Goal: Information Seeking & Learning: Check status

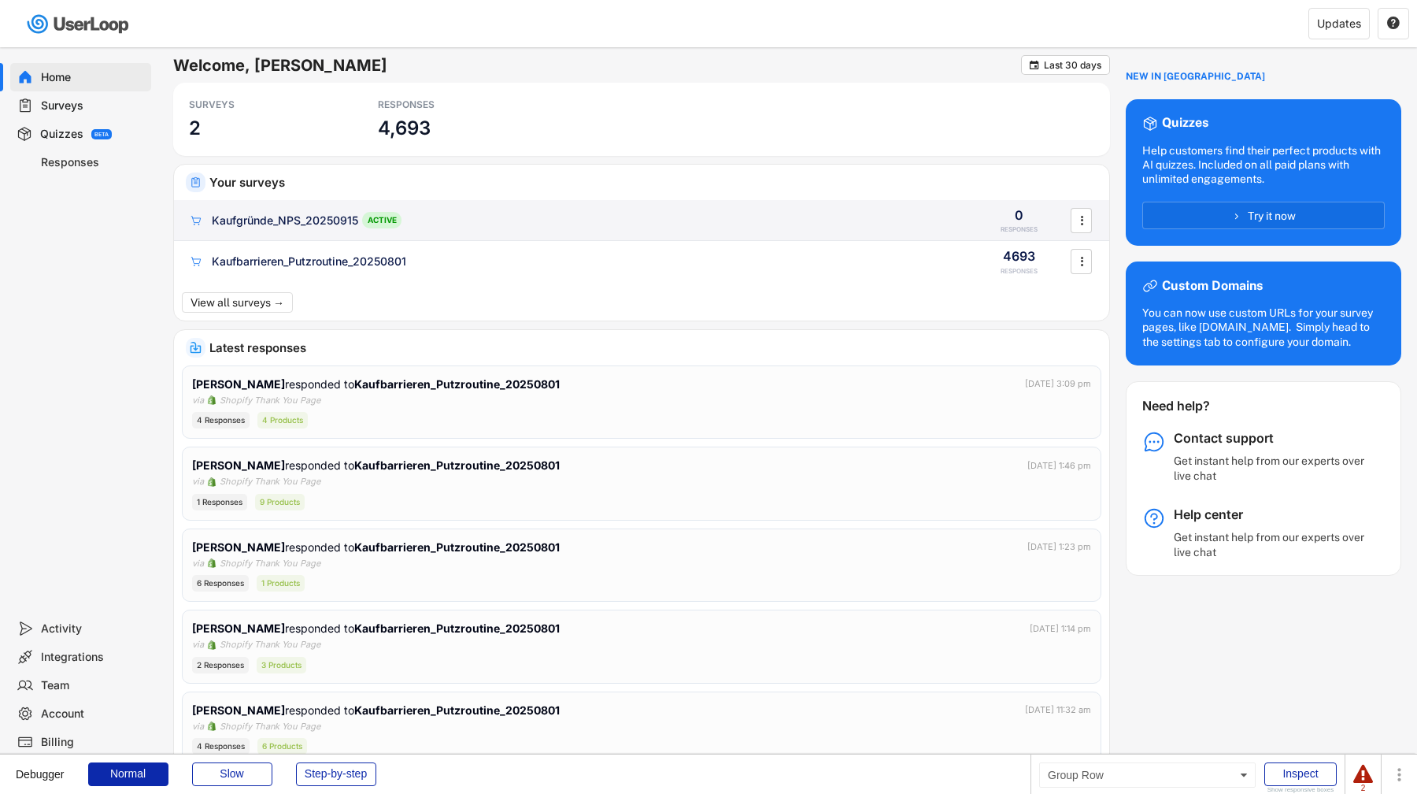
click at [435, 226] on div "Kaufgründe_NPS_20250915 ACTIVE" at bounding box center [575, 220] width 774 height 17
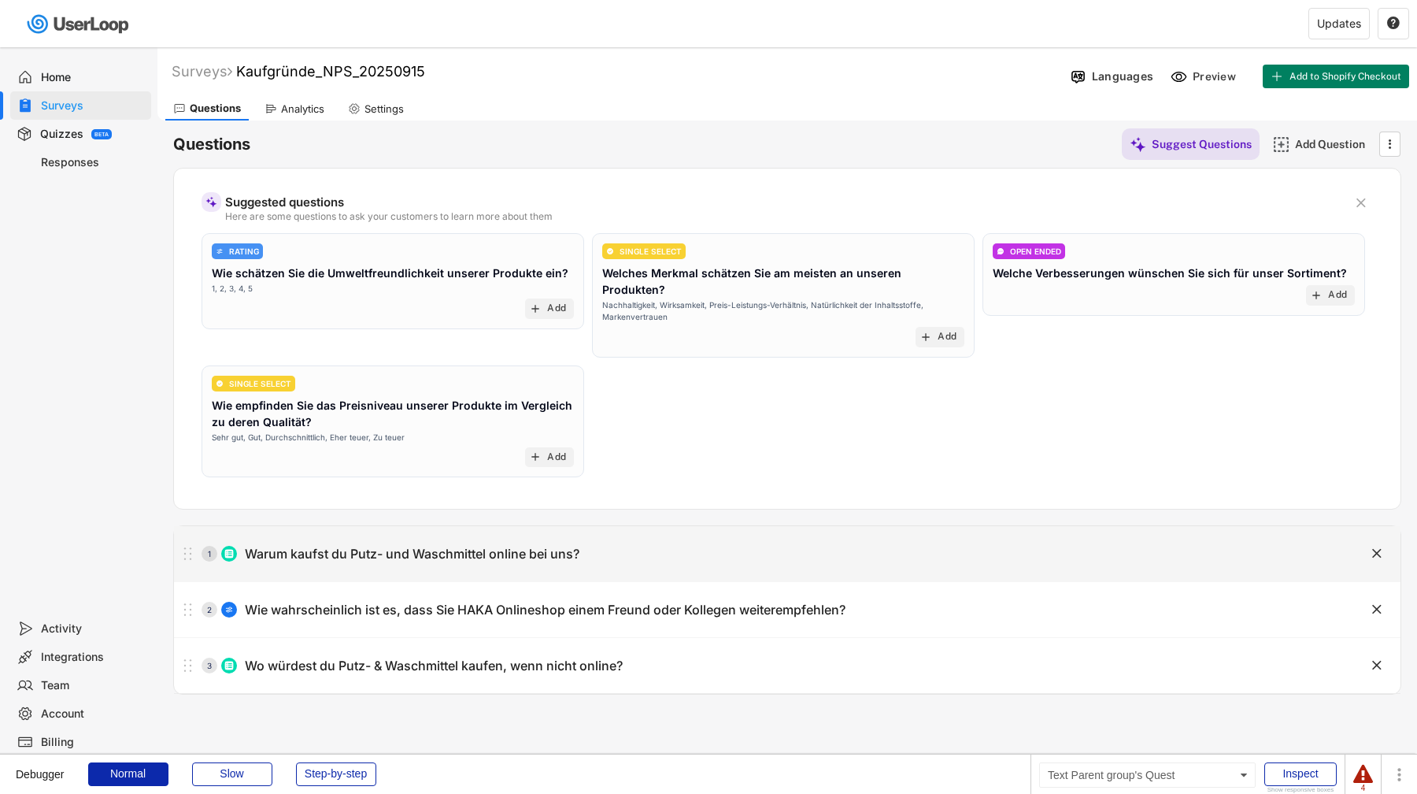
click at [449, 546] on div "Warum kaufst du Putz- und Waschmittel online bei uns?" at bounding box center [412, 554] width 335 height 17
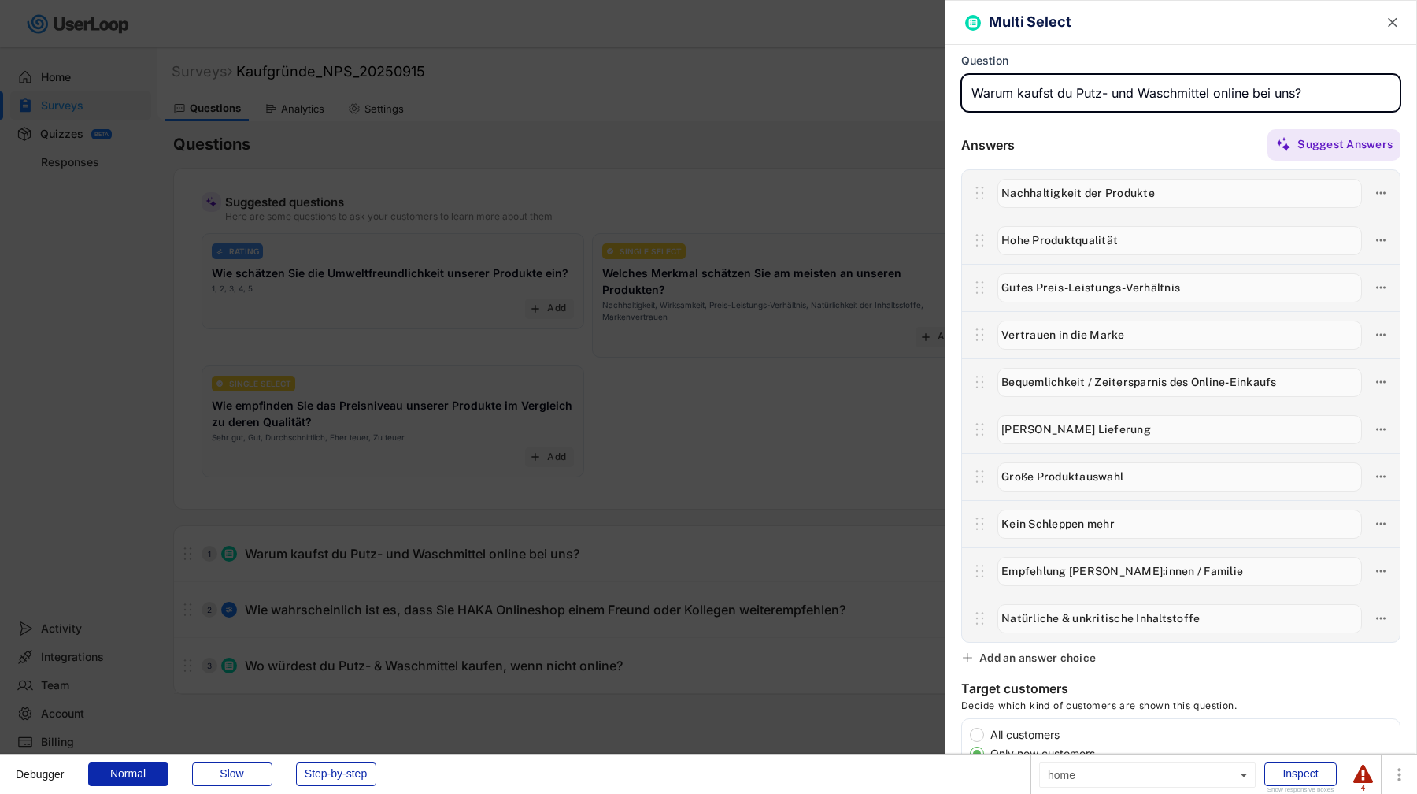
click at [650, 368] on div at bounding box center [708, 397] width 1417 height 794
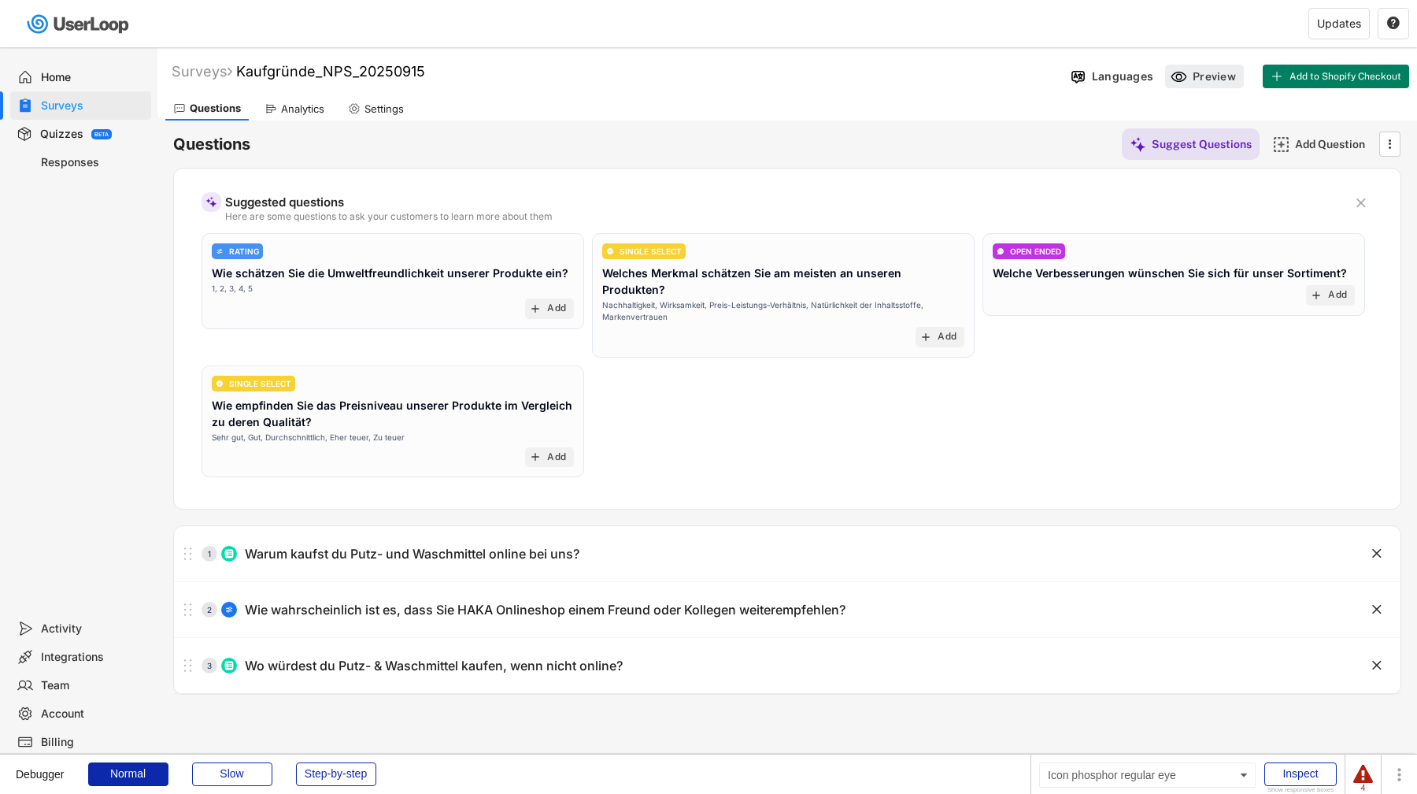
click at [1175, 73] on icon at bounding box center [1179, 76] width 17 height 17
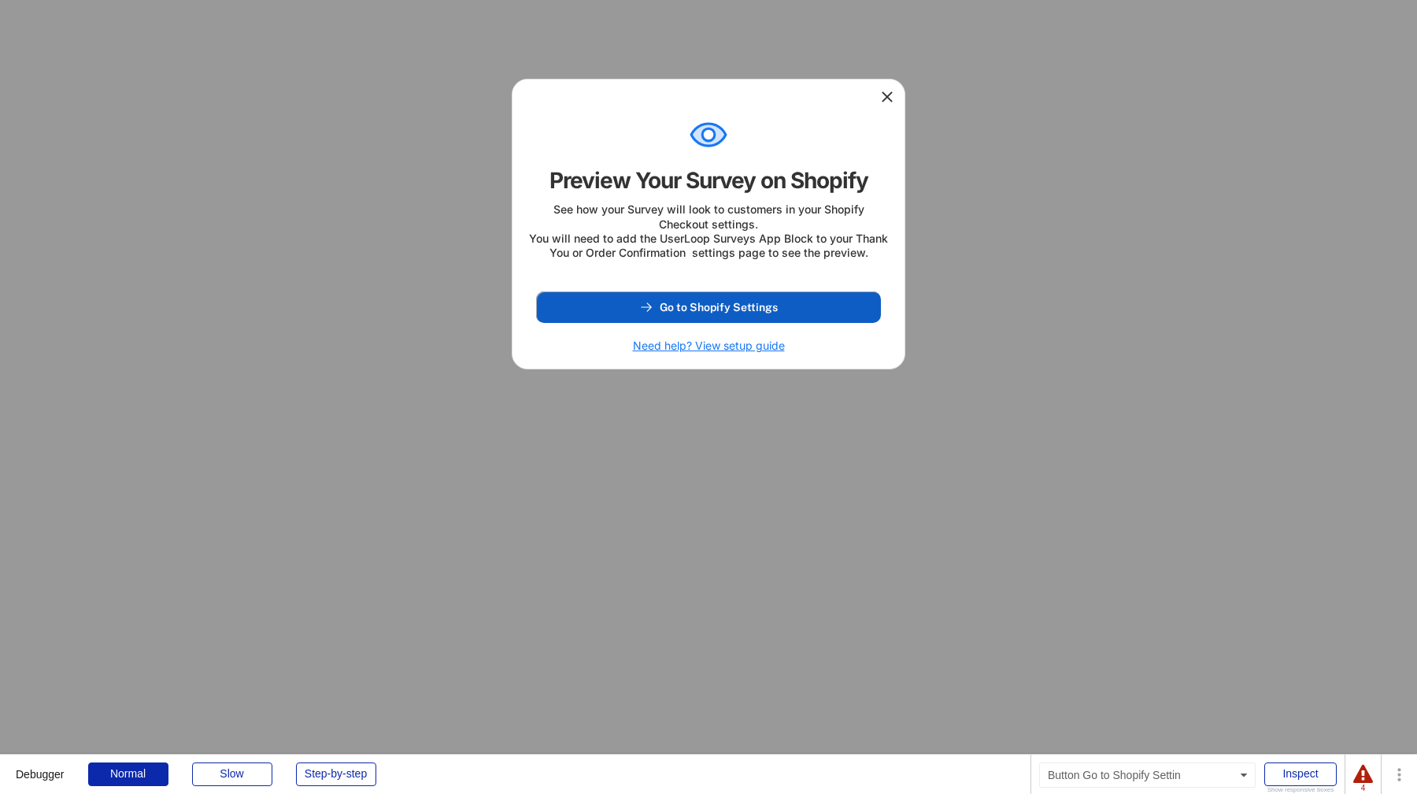
click at [799, 323] on button "Go to Shopify Settings" at bounding box center [708, 306] width 345 height 31
click at [887, 101] on icon at bounding box center [887, 97] width 16 height 16
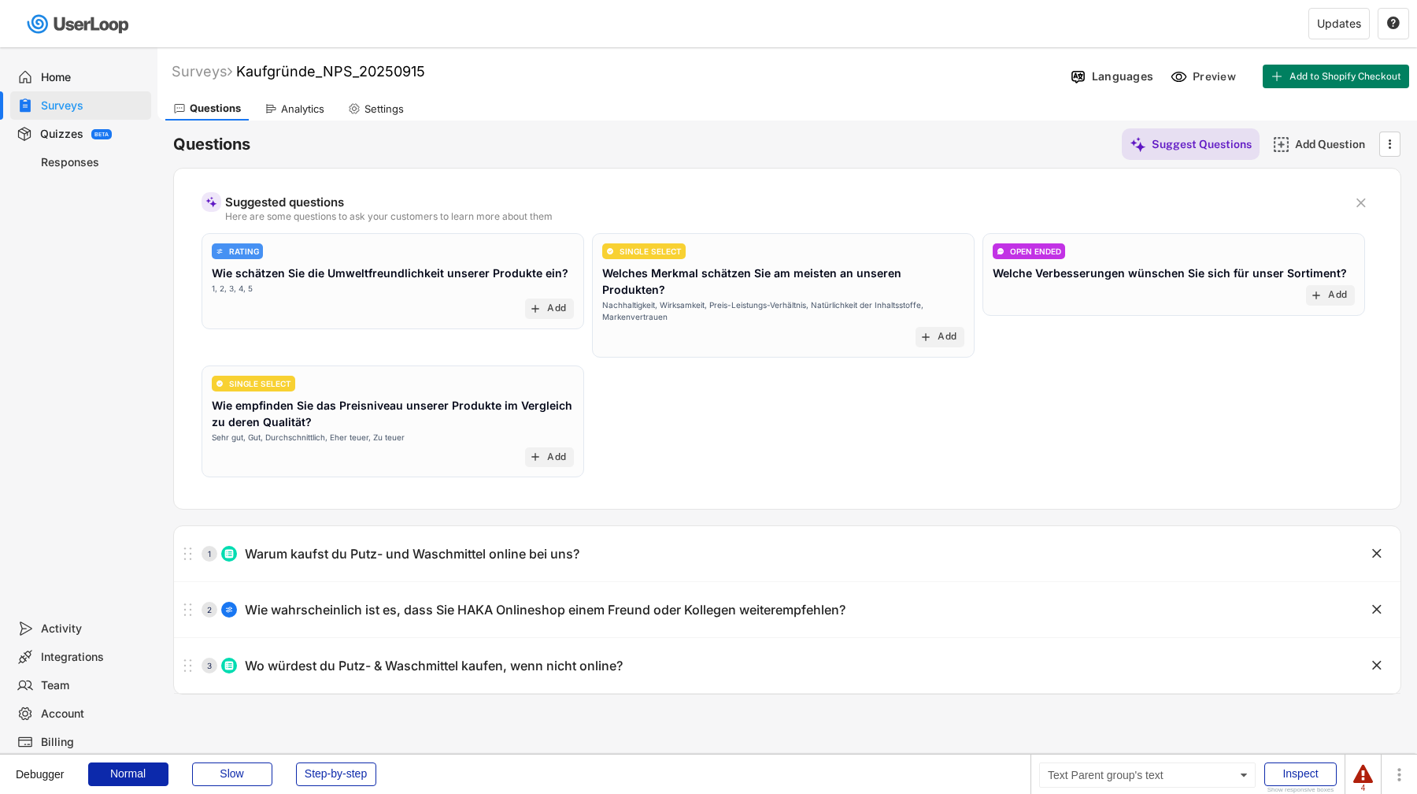
click at [113, 109] on div "Surveys" at bounding box center [93, 105] width 104 height 15
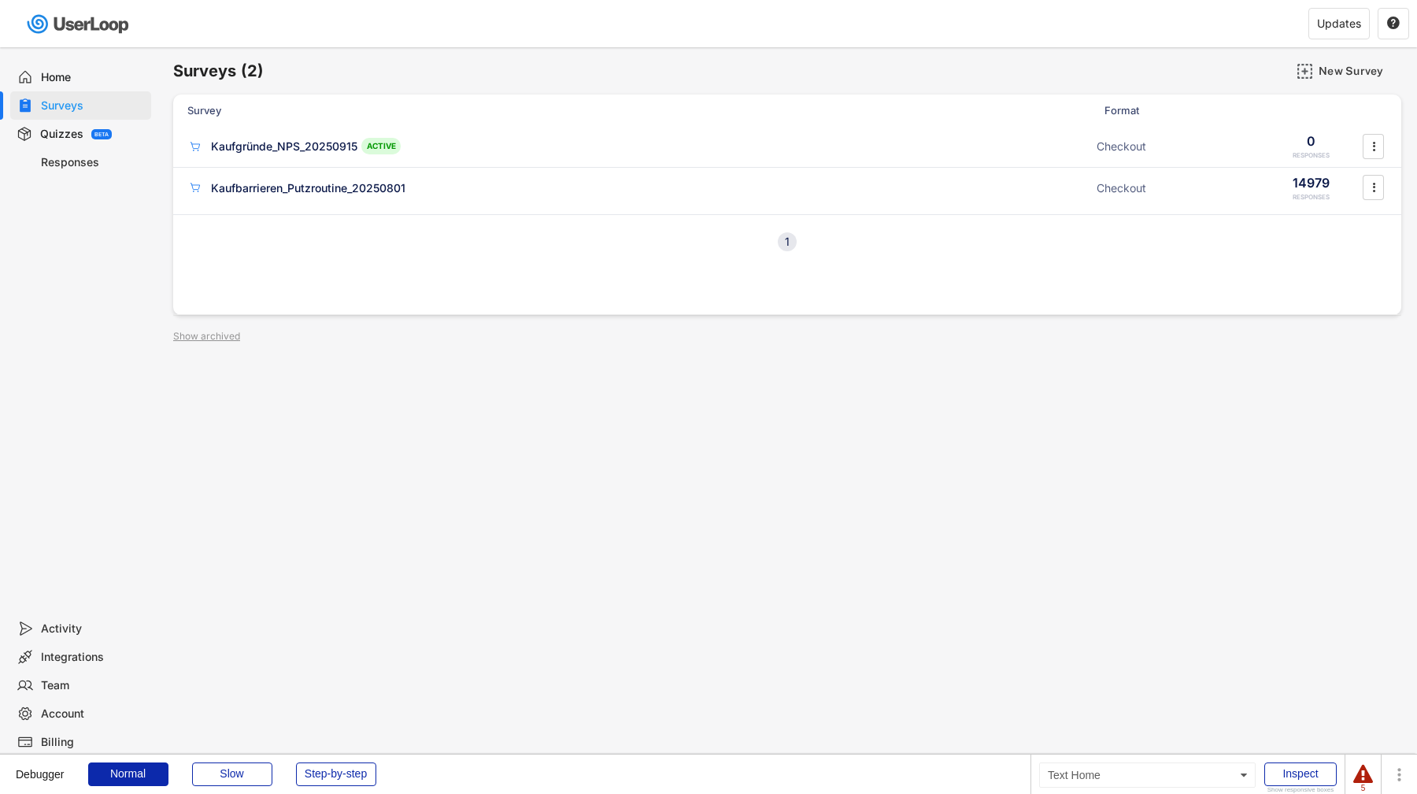
click at [87, 83] on div "Home" at bounding box center [93, 77] width 104 height 15
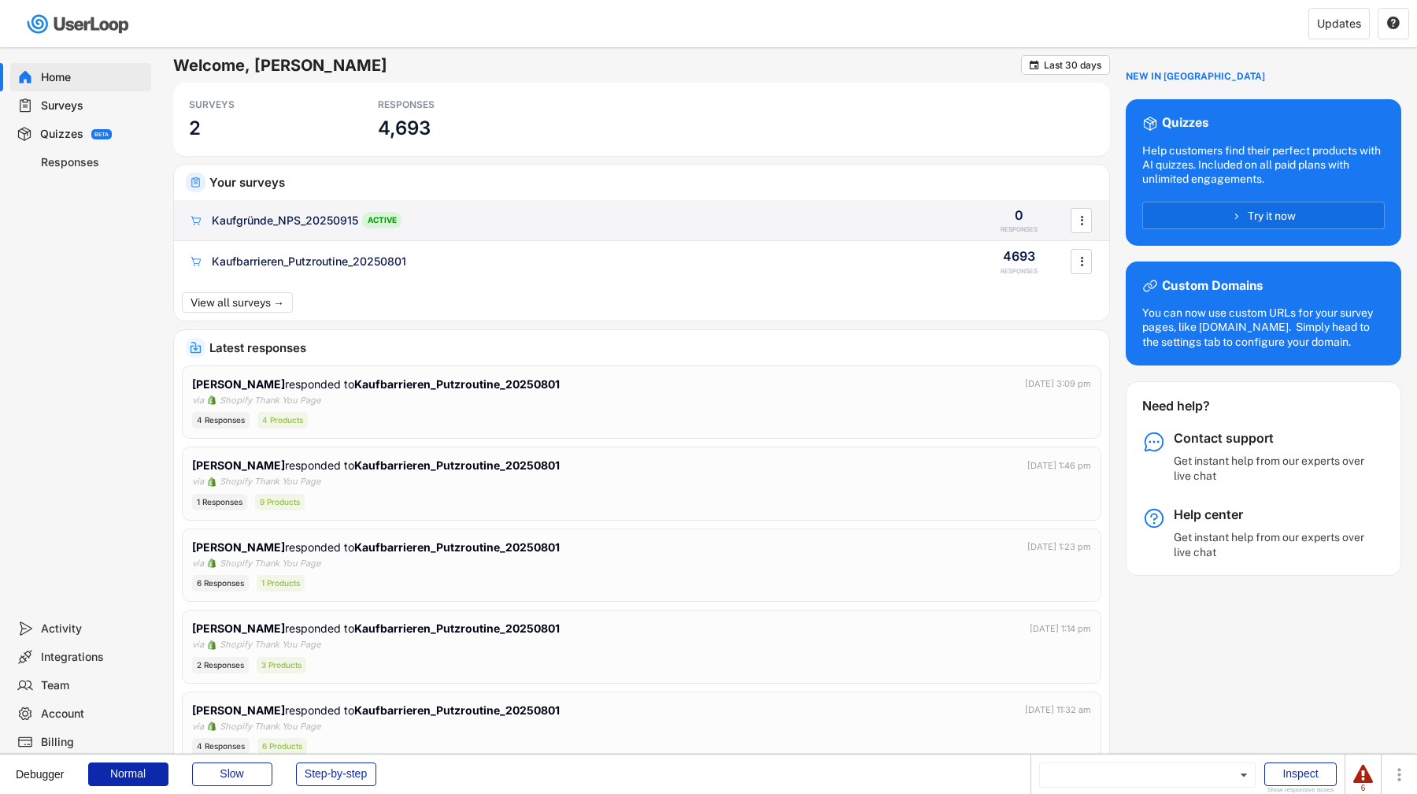
click at [558, 231] on div "Kaufgründe_NPS_20250915 ACTIVE 0 RESPONSES " at bounding box center [641, 220] width 935 height 41
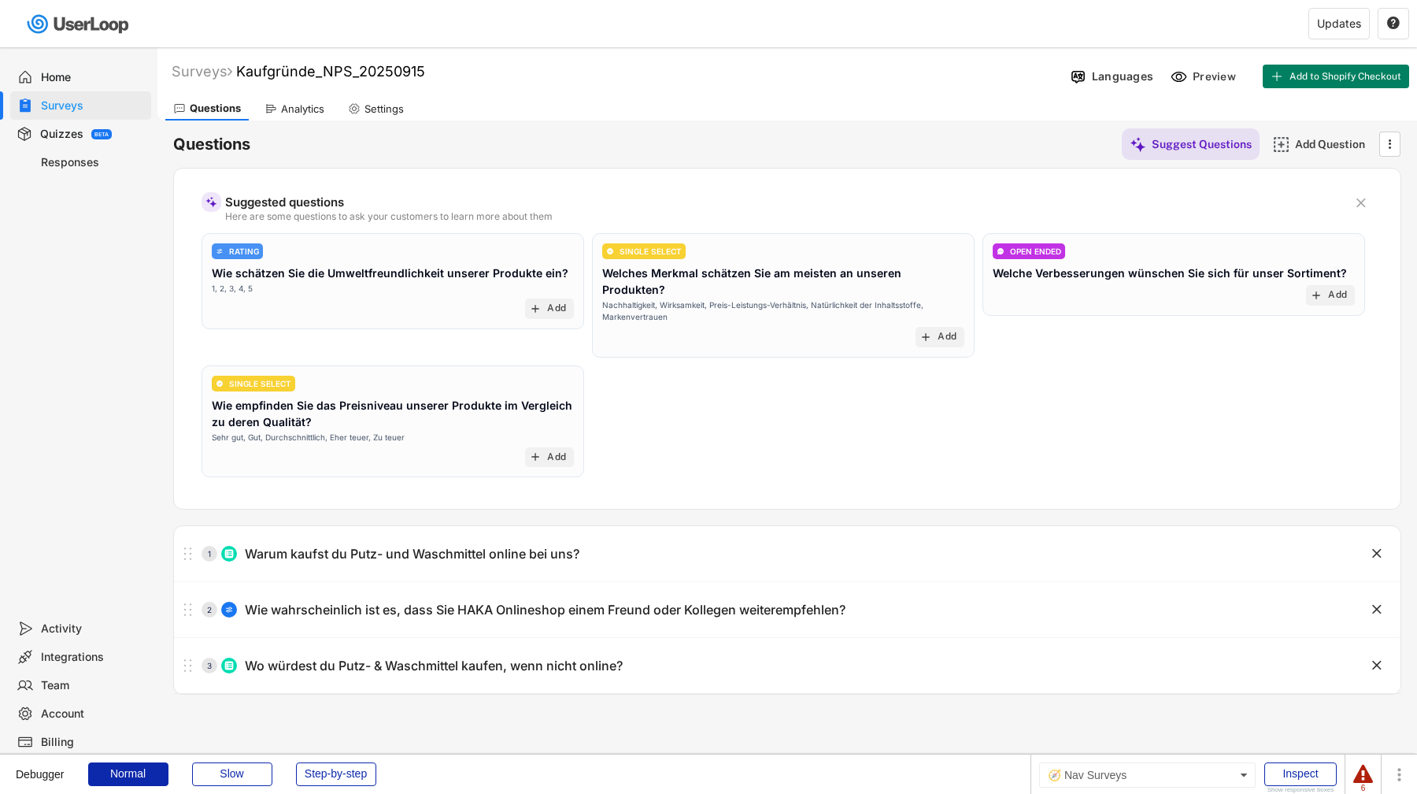
click at [106, 105] on div "Surveys" at bounding box center [93, 105] width 104 height 15
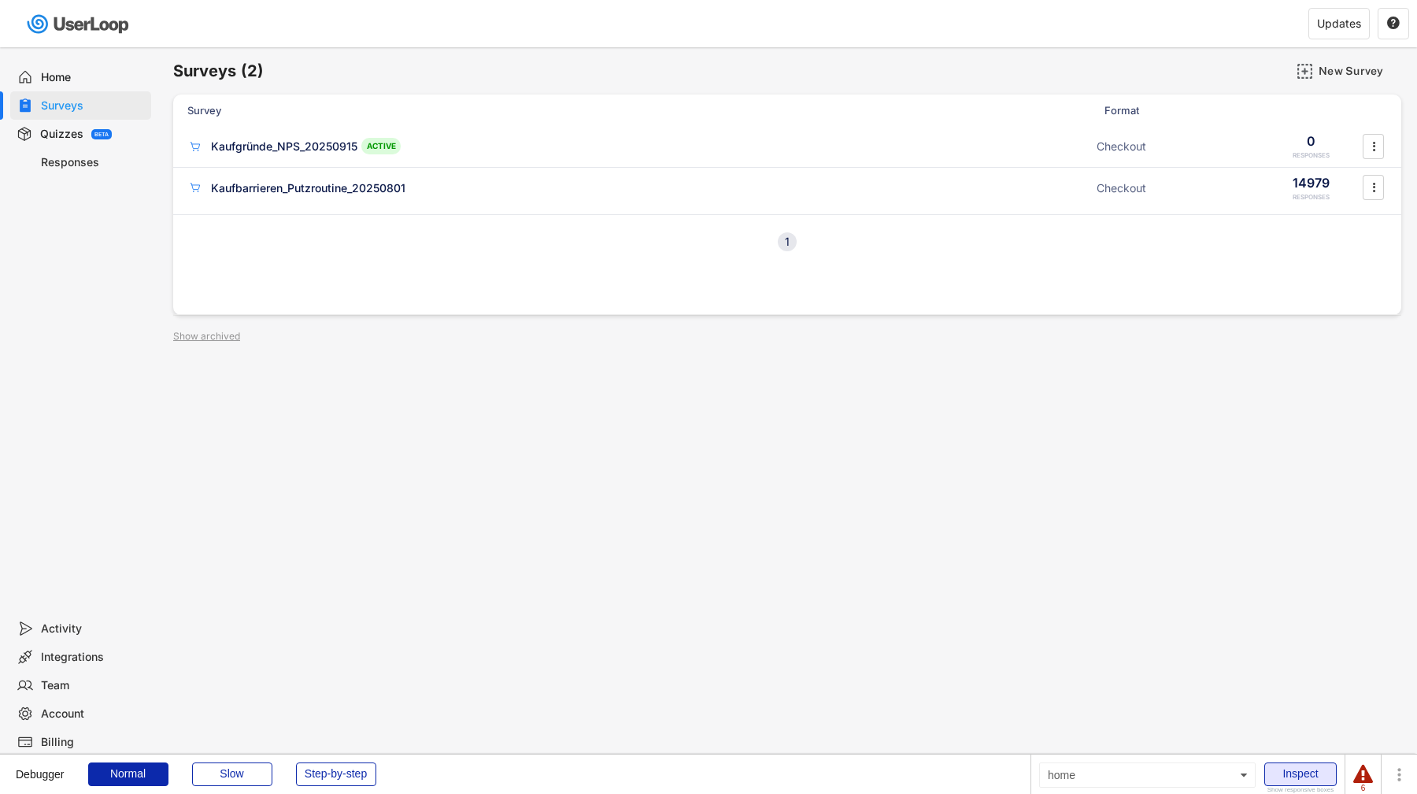
click at [1295, 775] on div "Inspect" at bounding box center [1300, 774] width 72 height 24
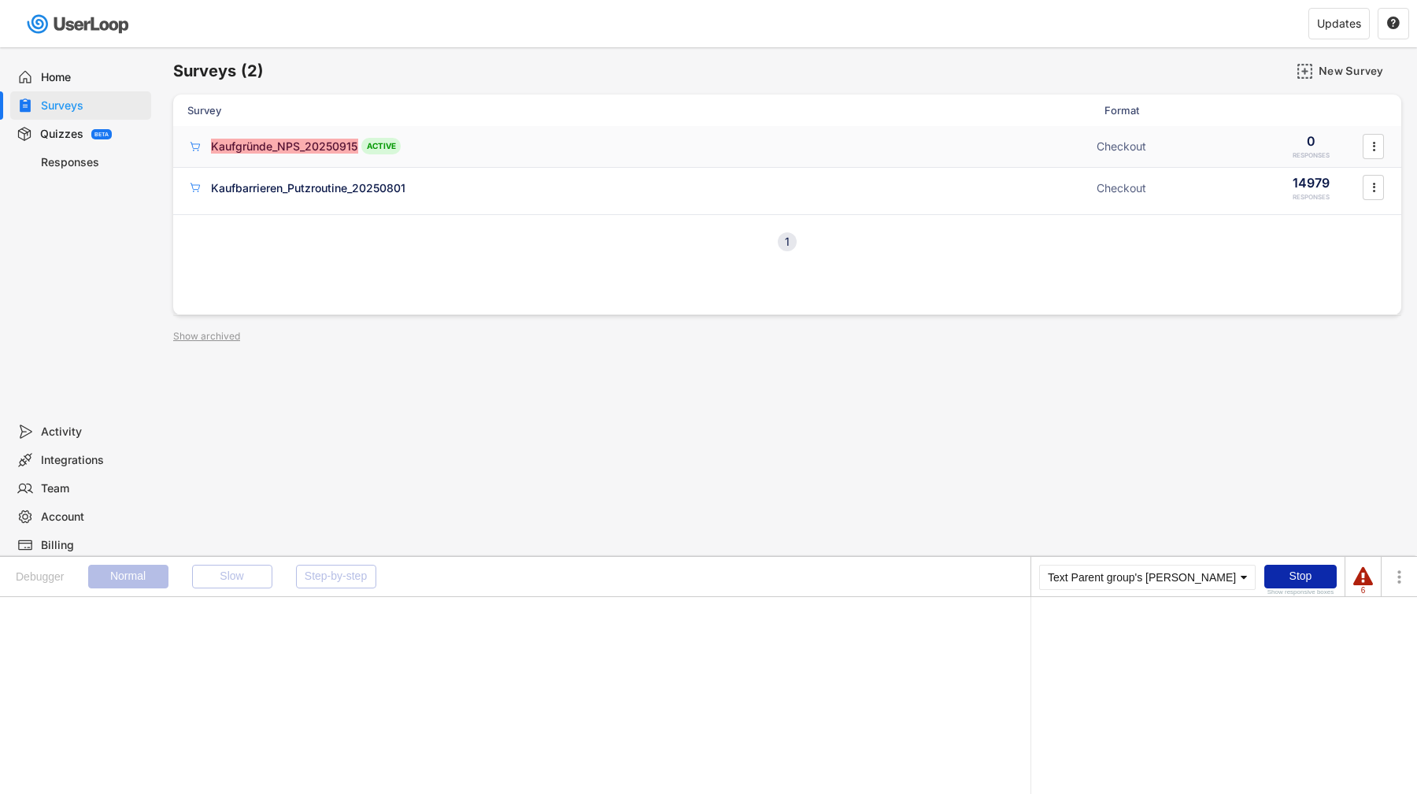
click at [285, 141] on div "Kaufgründe_NPS_20250915" at bounding box center [284, 147] width 146 height 16
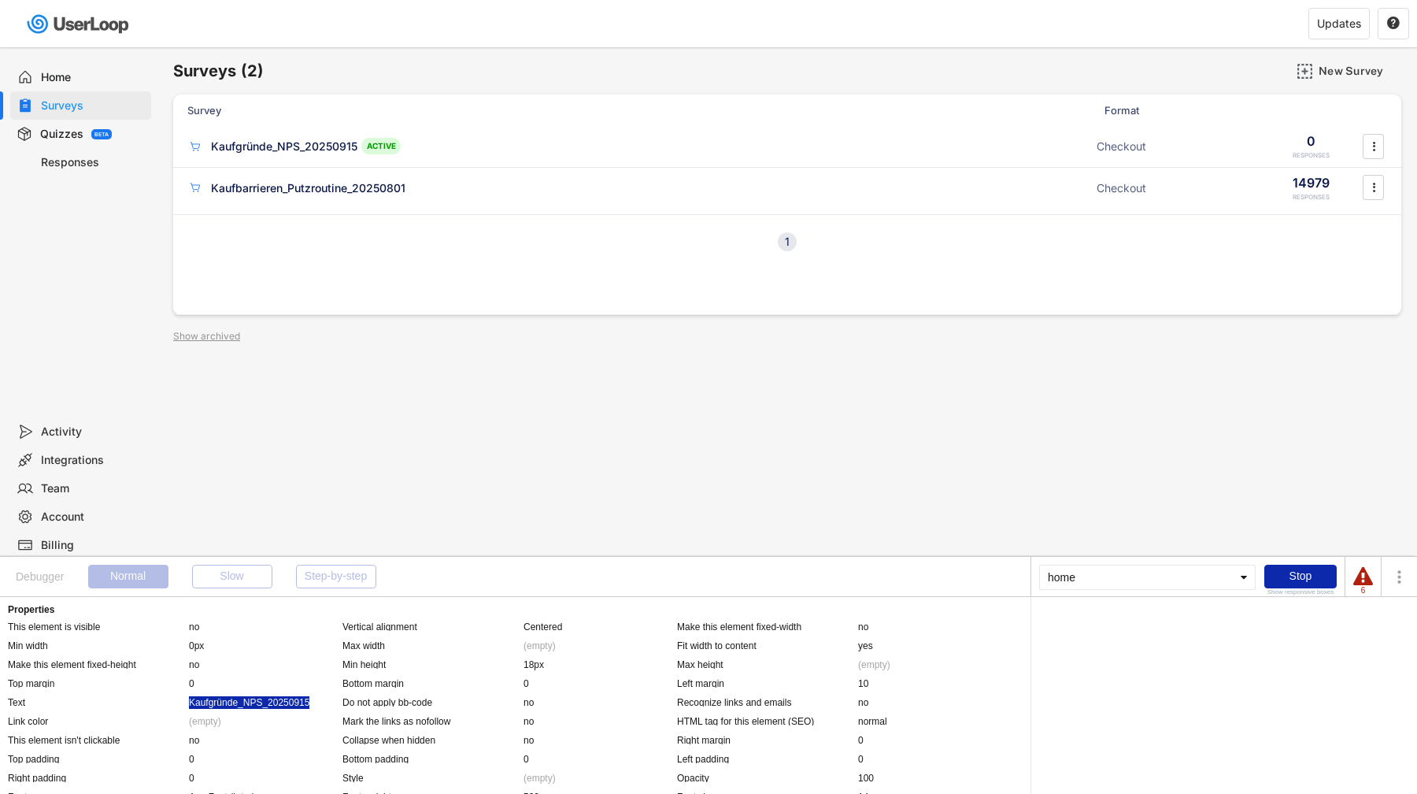
click at [258, 696] on div "Kaufgründe_NPS_20250915" at bounding box center [249, 702] width 120 height 13
click at [1101, 624] on div "Parent group's Survey" at bounding box center [1085, 624] width 93 height 9
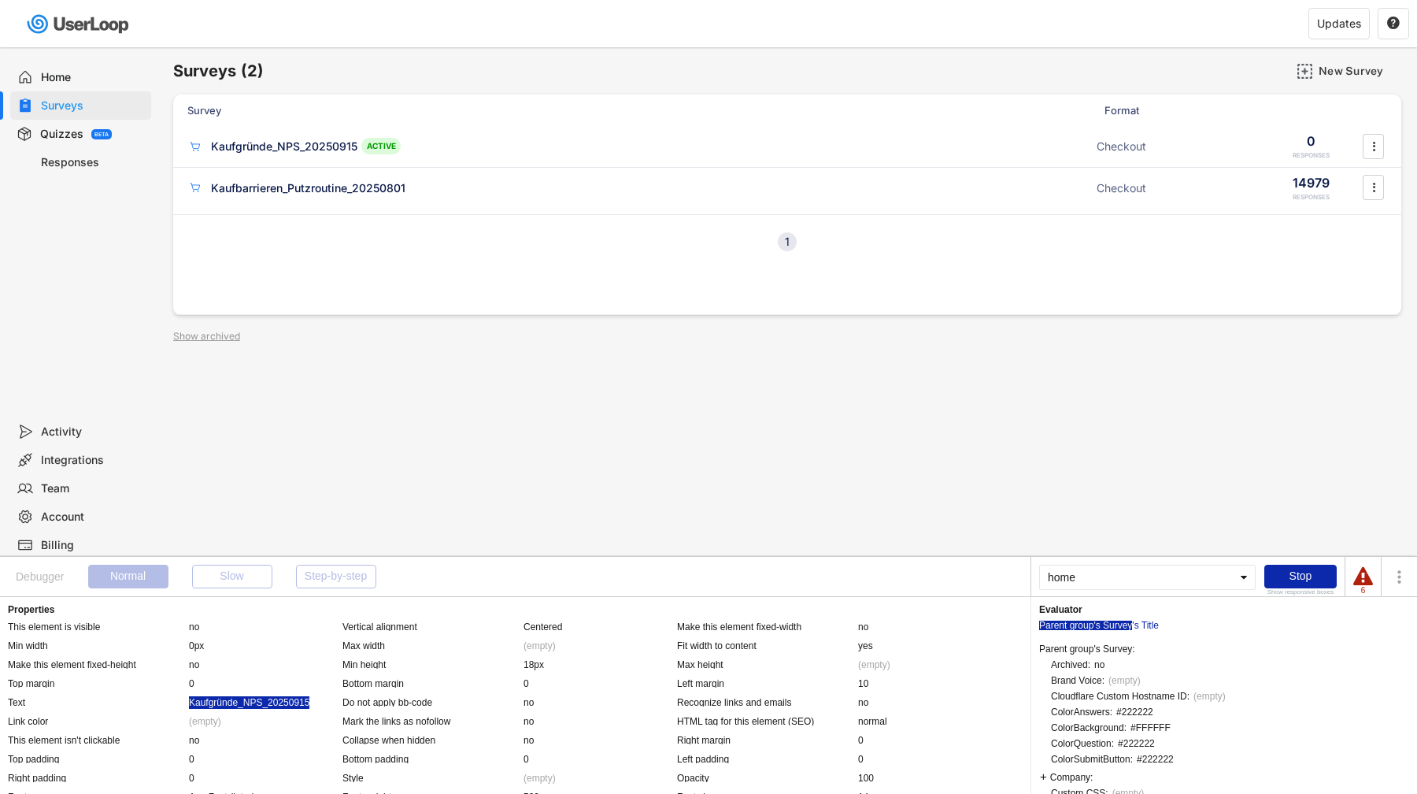
click at [1045, 777] on div "Company:" at bounding box center [1066, 776] width 53 height 12
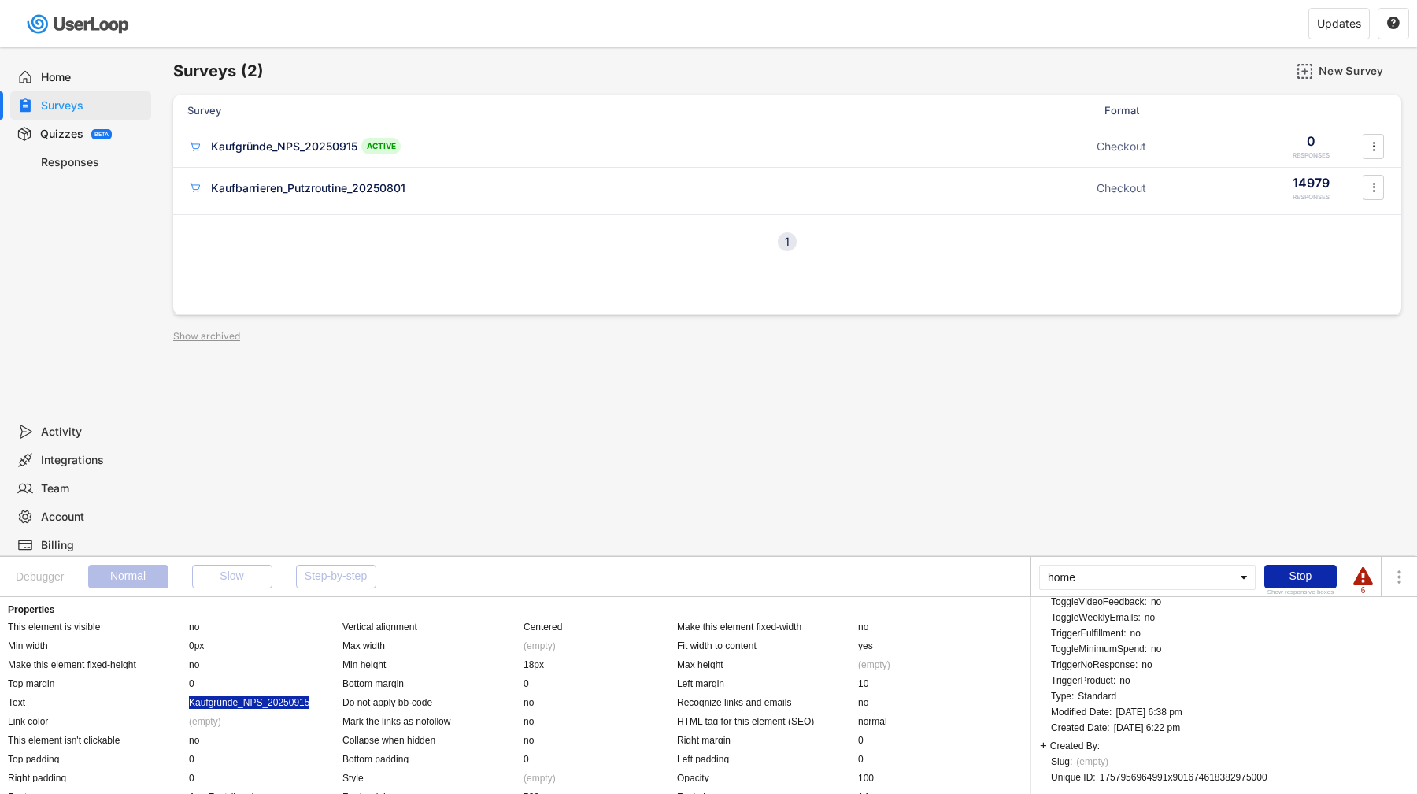
scroll to position [2049, 0]
click at [1142, 776] on div "1757956964991x901674618382975000" at bounding box center [1184, 778] width 168 height 9
copy div "1757956964991x901674618382975000"
click at [1313, 575] on div "Stop" at bounding box center [1300, 577] width 72 height 24
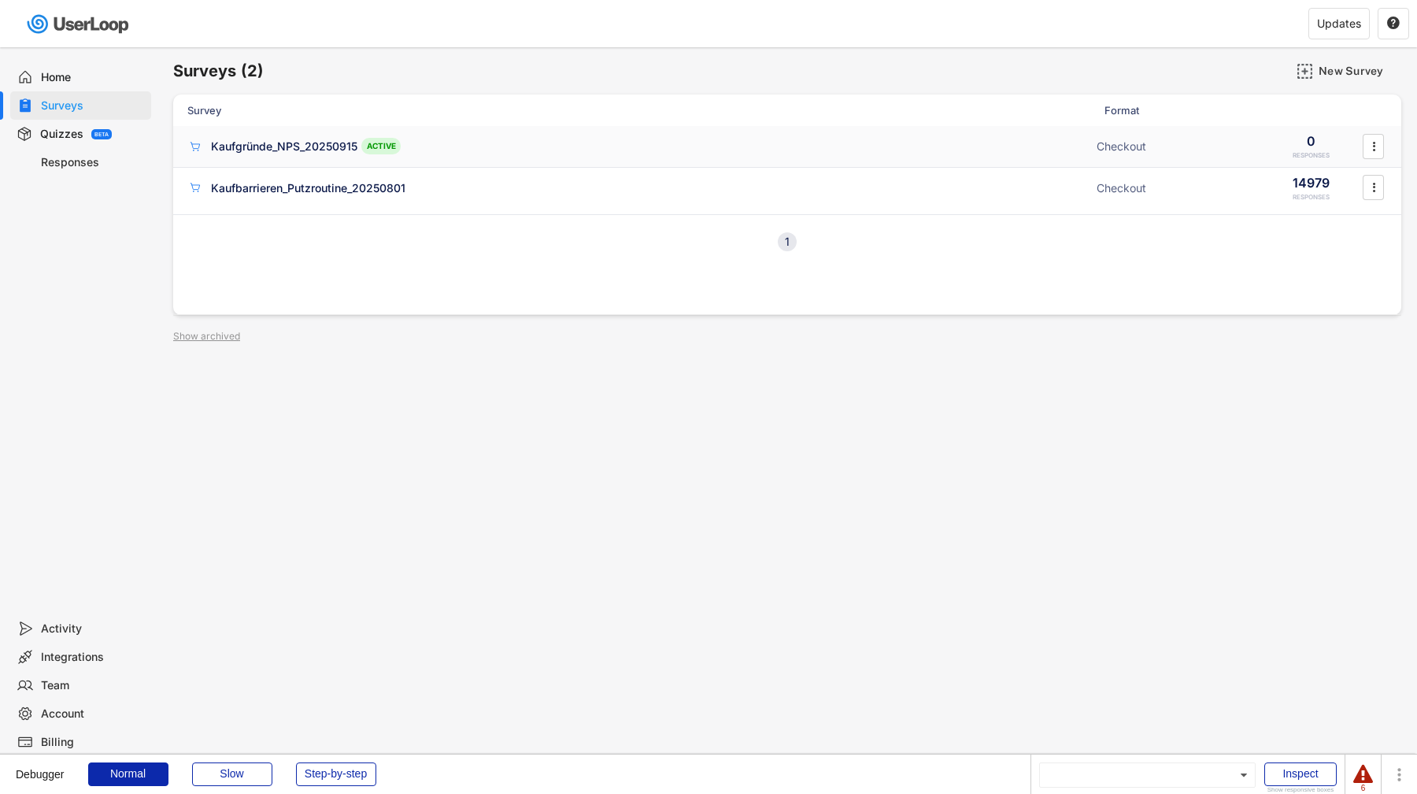
click at [855, 154] on div "Kaufgründe_NPS_20250915 ACTIVE Checkout 0 RESPONSES " at bounding box center [787, 146] width 1228 height 41
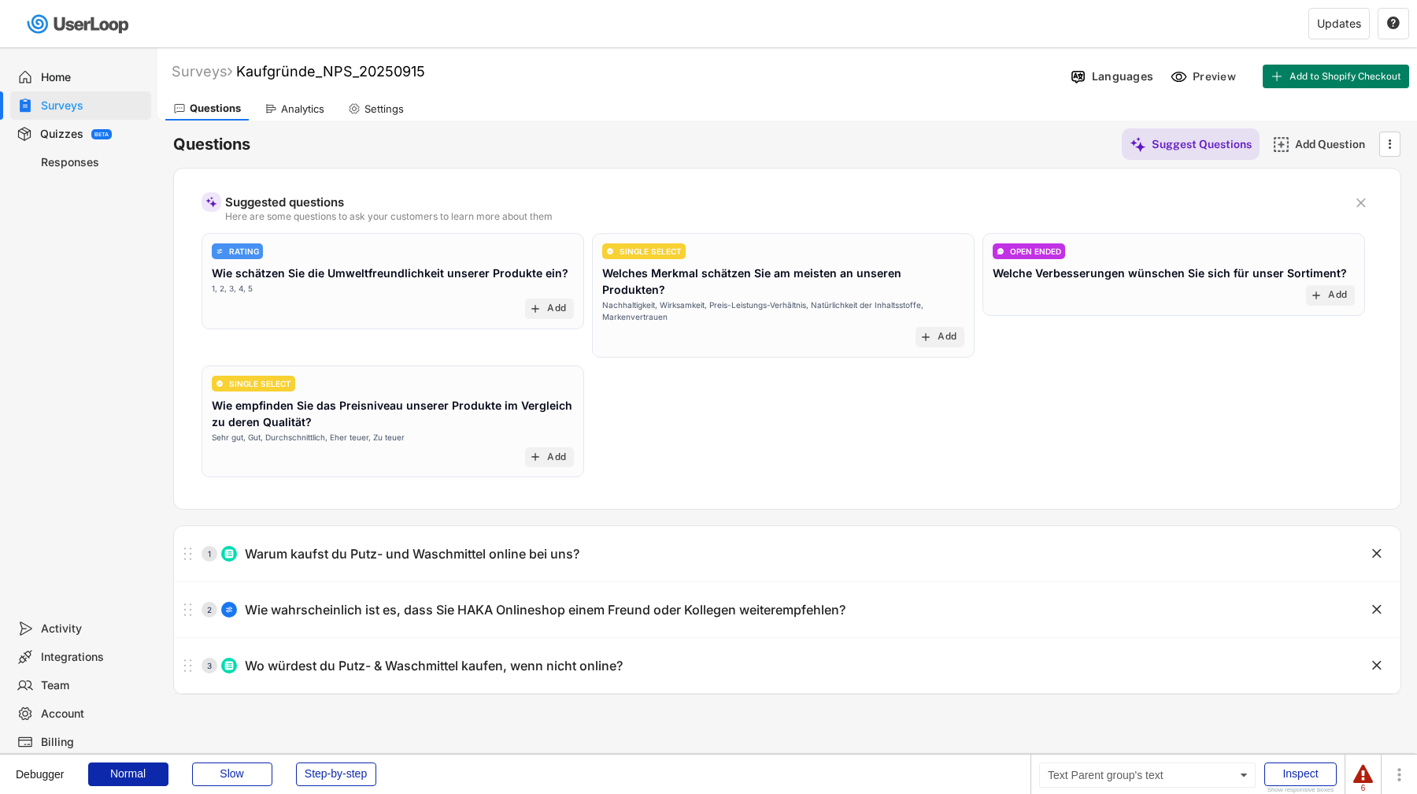
click at [111, 109] on div "Surveys" at bounding box center [93, 105] width 104 height 15
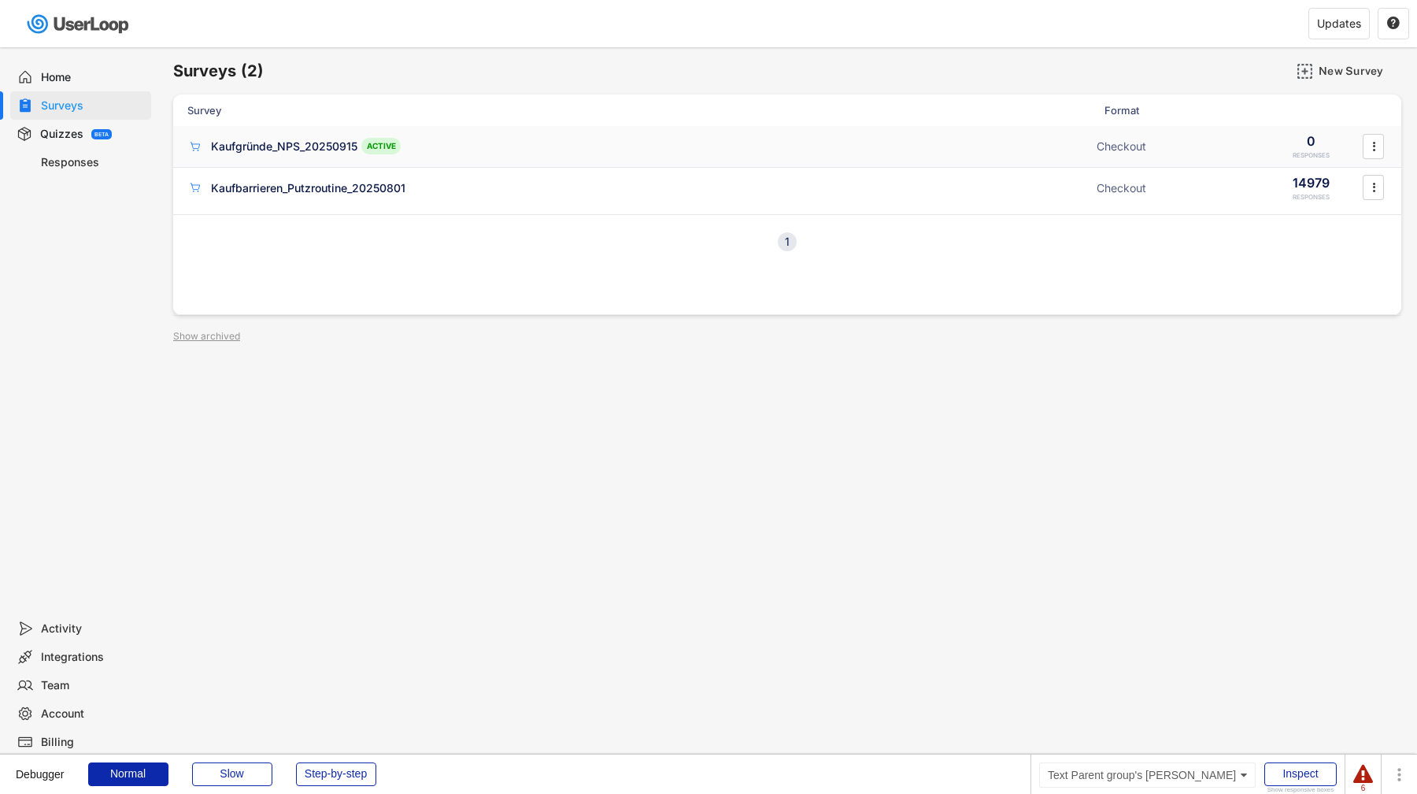
click at [356, 144] on div "Kaufgründe_NPS_20250915" at bounding box center [284, 147] width 146 height 16
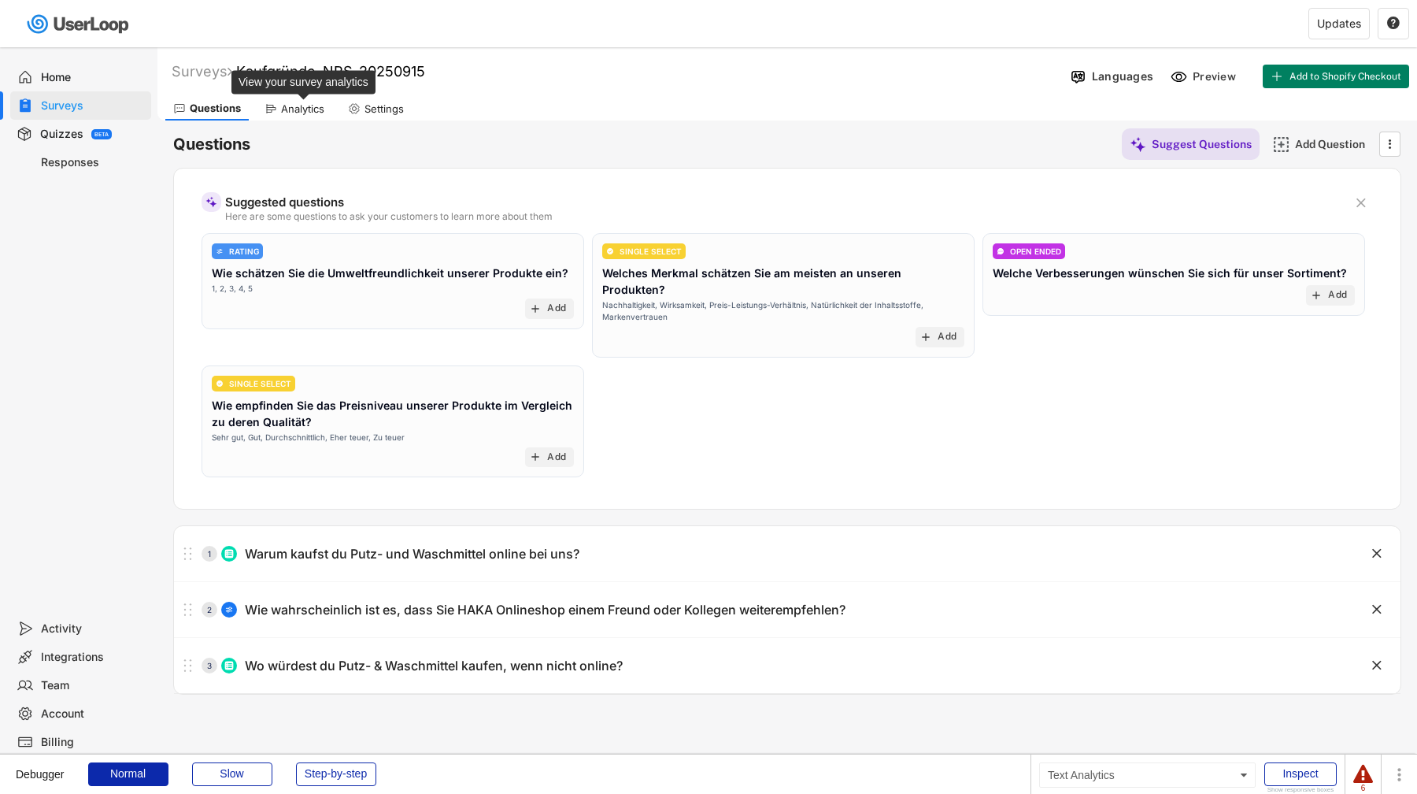
click at [306, 106] on div "Analytics" at bounding box center [302, 108] width 43 height 13
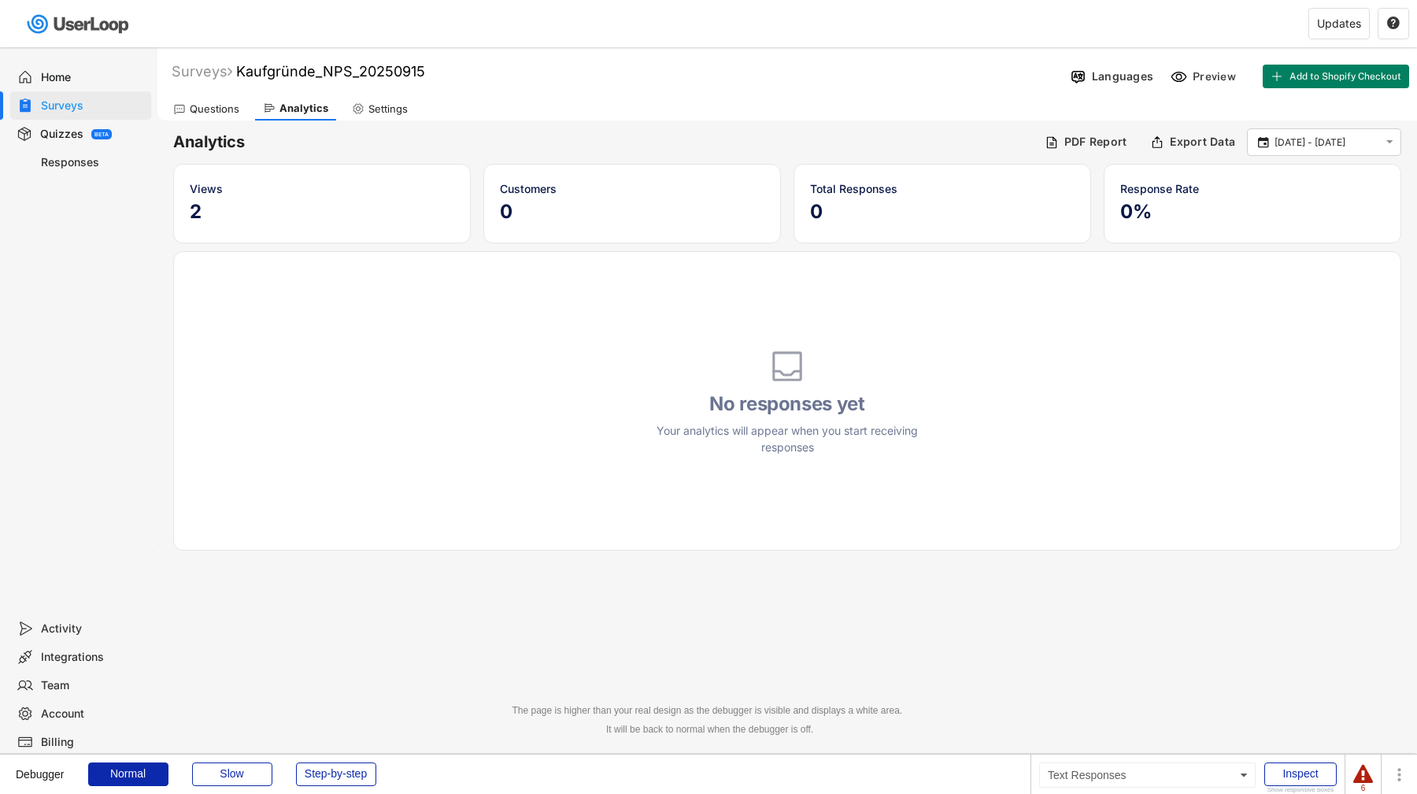
click at [85, 164] on div "Responses" at bounding box center [93, 162] width 104 height 15
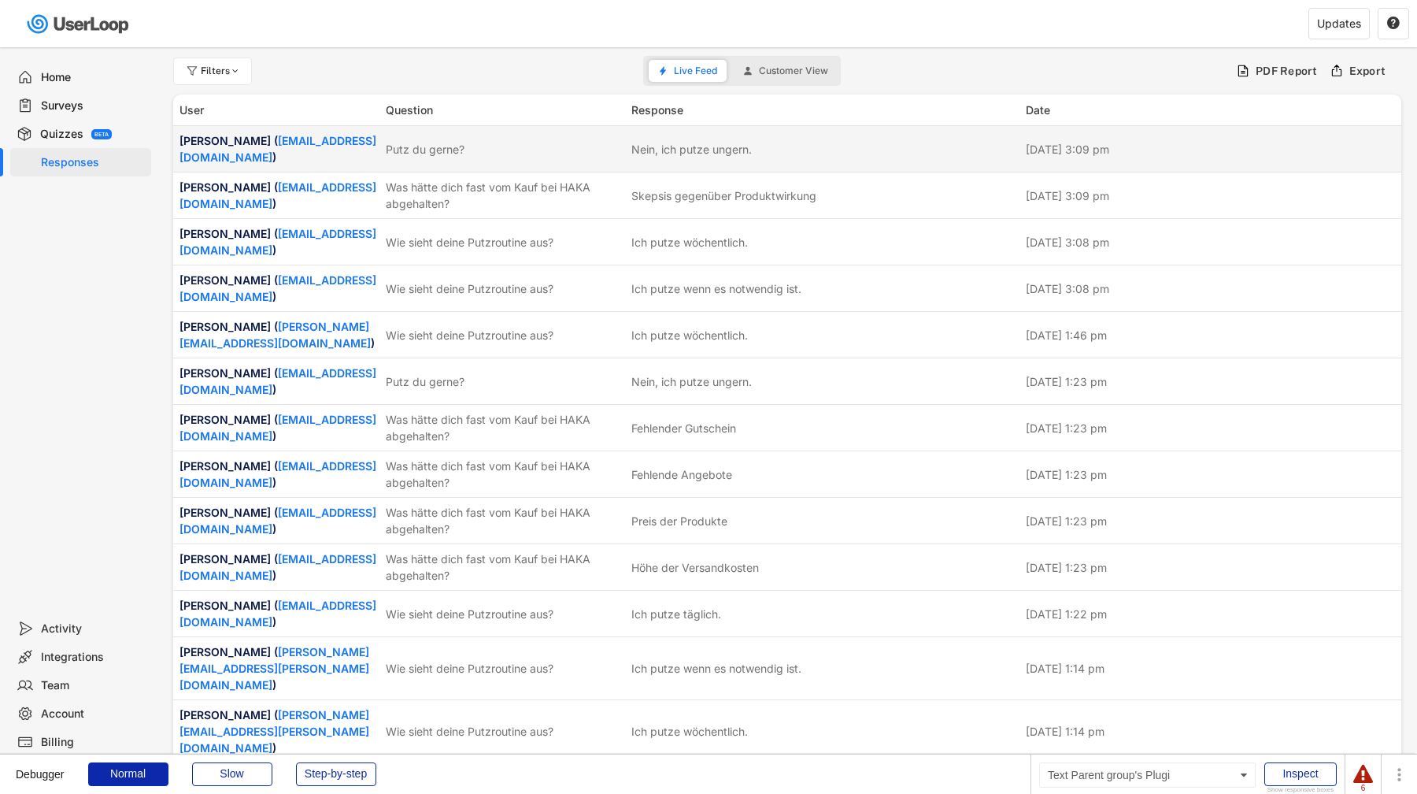
click at [480, 155] on div "Putz du gerne? ⁠" at bounding box center [504, 149] width 236 height 17
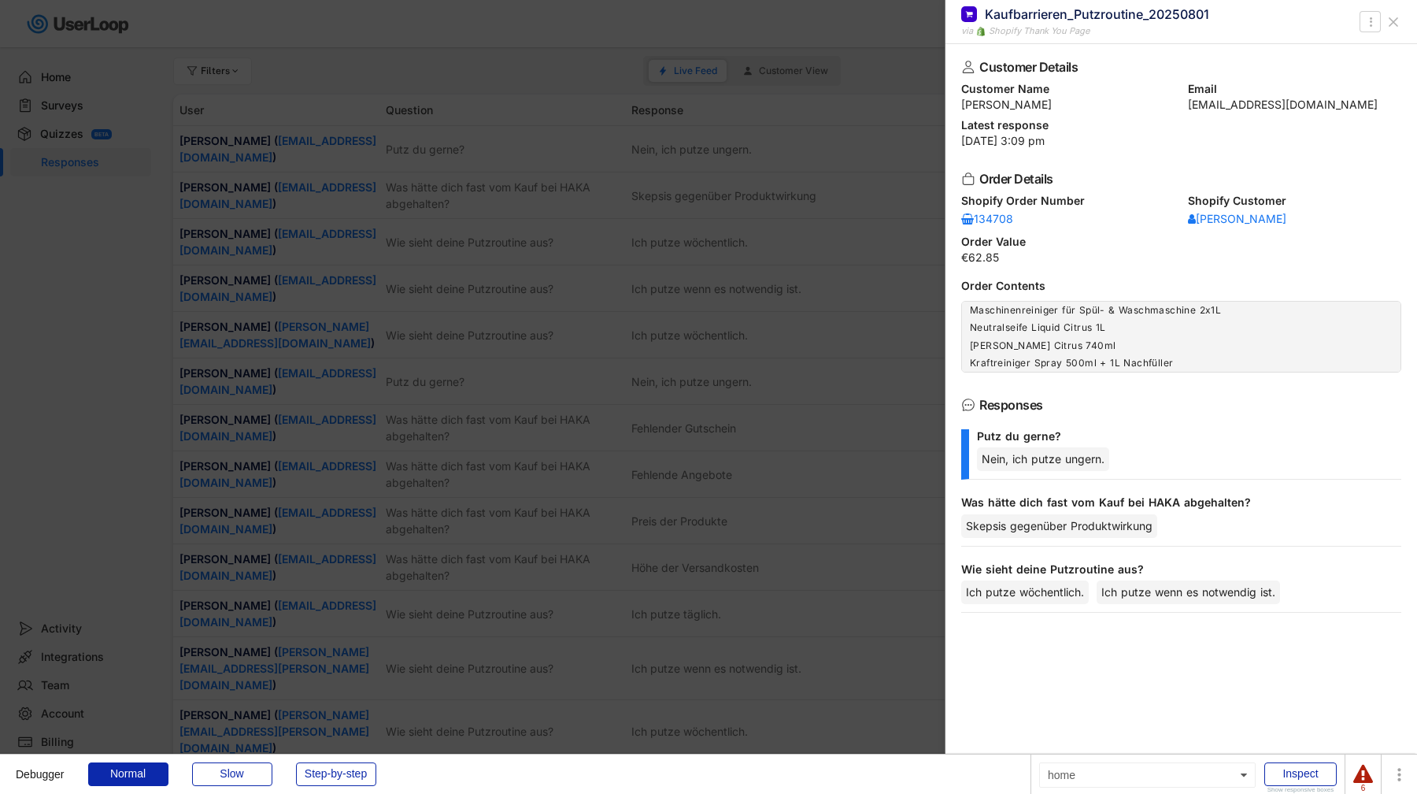
click at [484, 155] on div at bounding box center [708, 397] width 1417 height 794
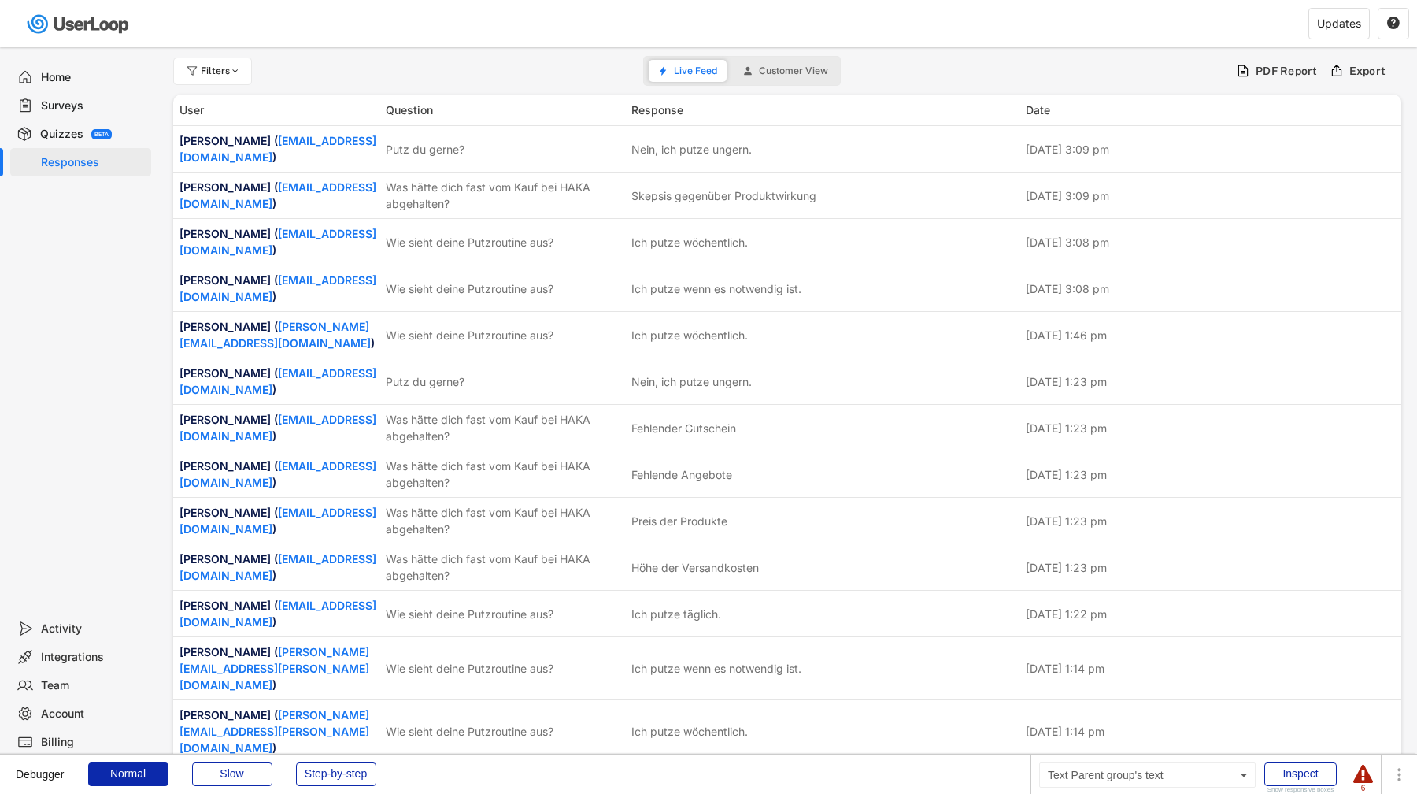
click at [74, 107] on div "Surveys" at bounding box center [93, 105] width 104 height 15
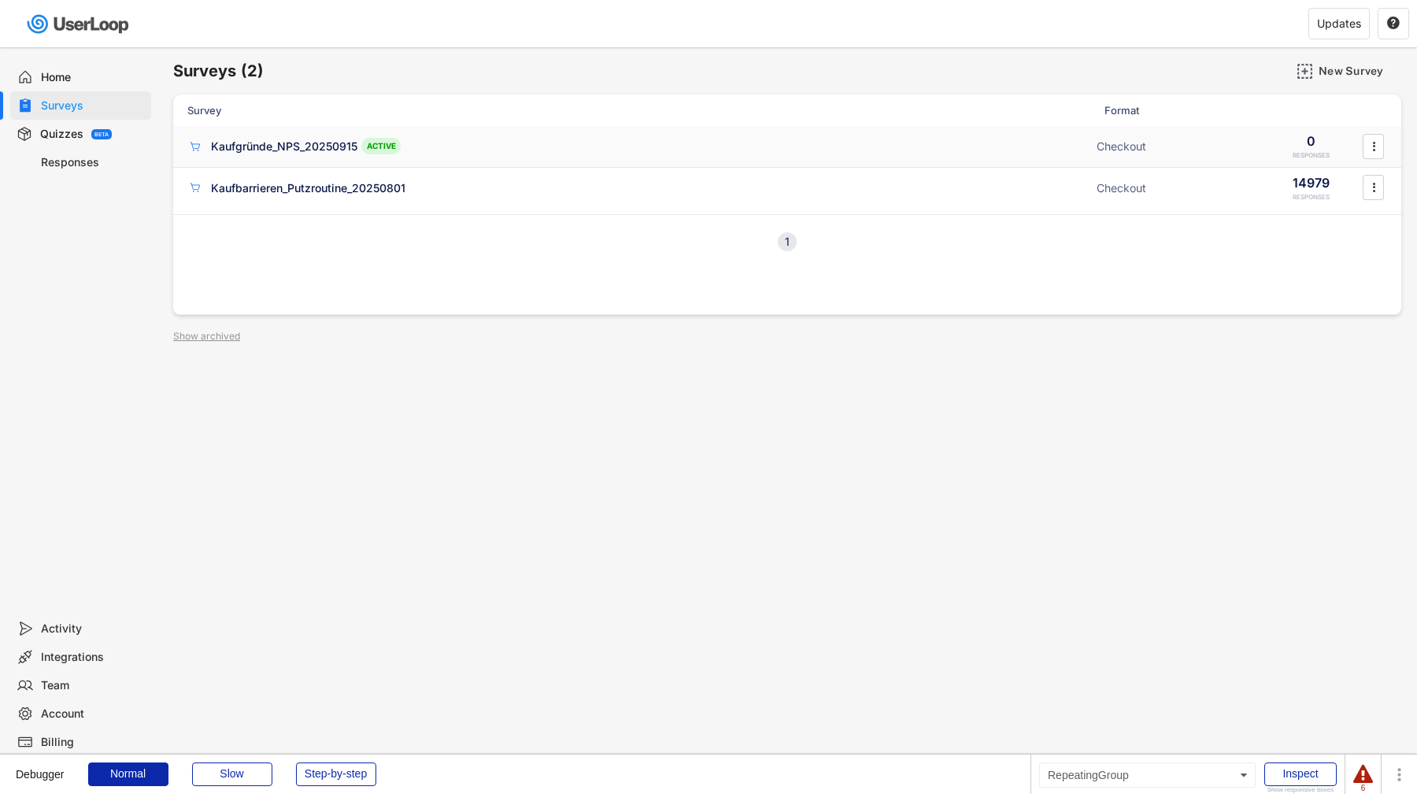
click at [335, 180] on div "Kaufbarrieren_Putzroutine_20250801" at bounding box center [637, 188] width 900 height 16
click at [335, 153] on div "Kaufgründe_NPS_20250915" at bounding box center [284, 147] width 146 height 16
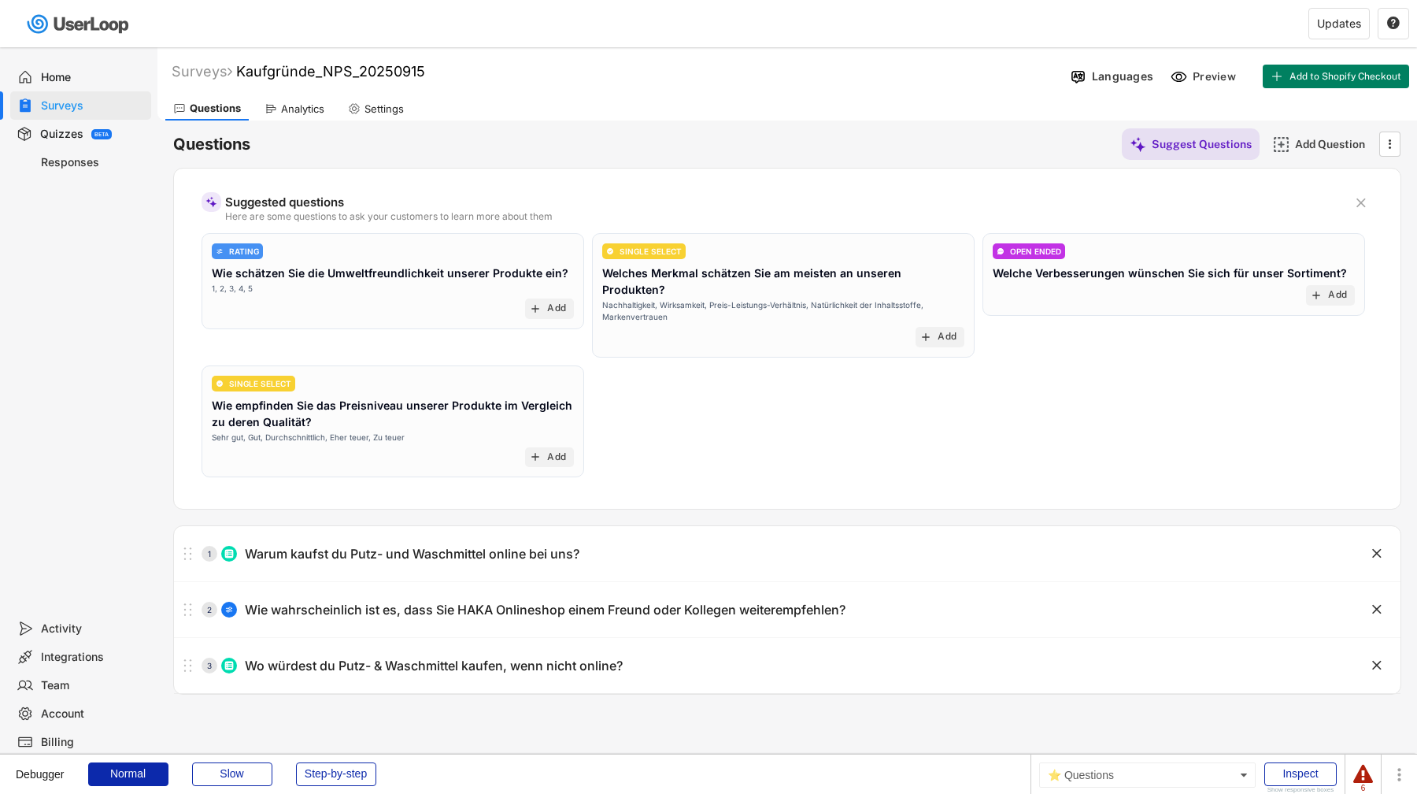
click at [301, 124] on div "Questions Suggest Questions Add Question  Suggested questions Here are some qu…" at bounding box center [787, 407] width 1228 height 574
click at [298, 104] on div "Analytics" at bounding box center [302, 108] width 43 height 13
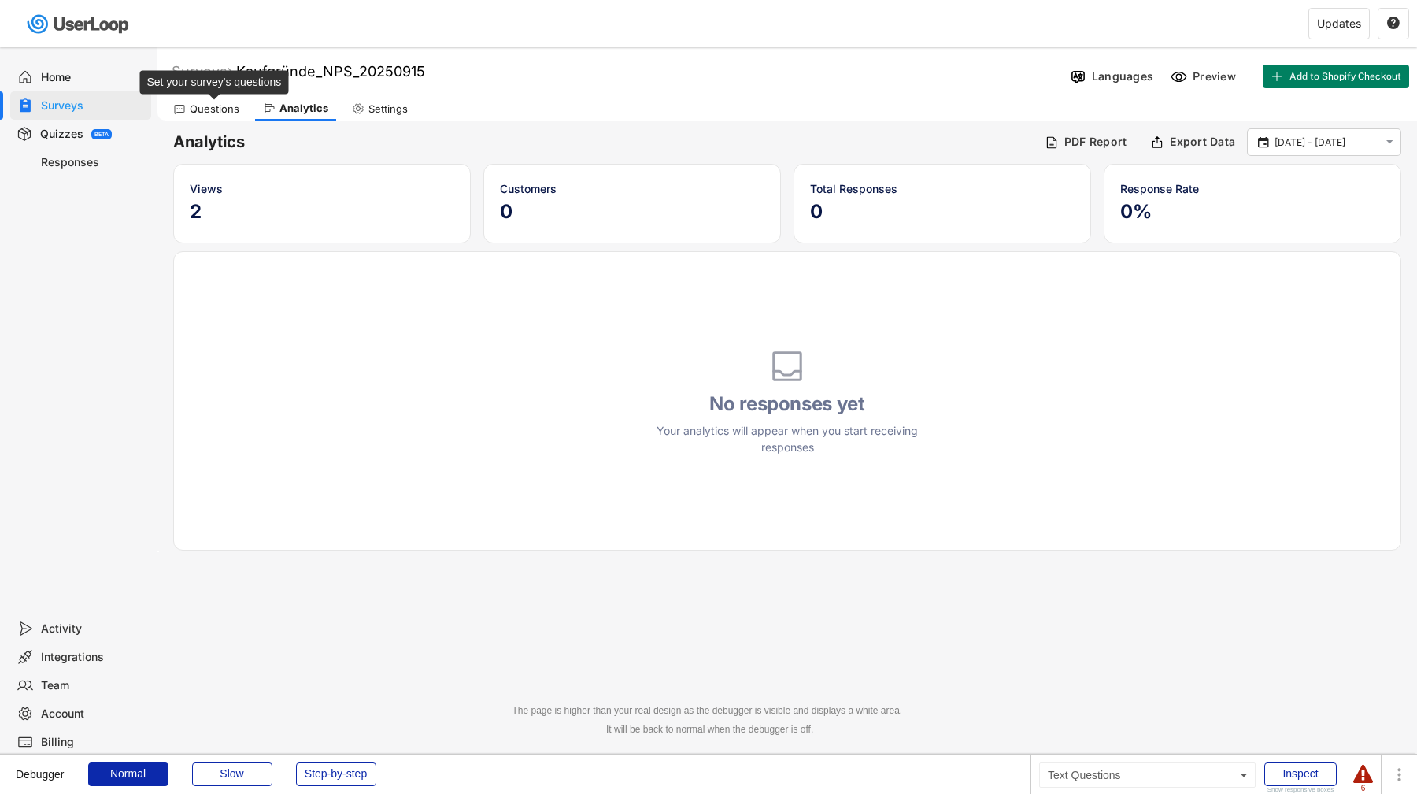
click at [211, 108] on div "Questions" at bounding box center [215, 108] width 50 height 13
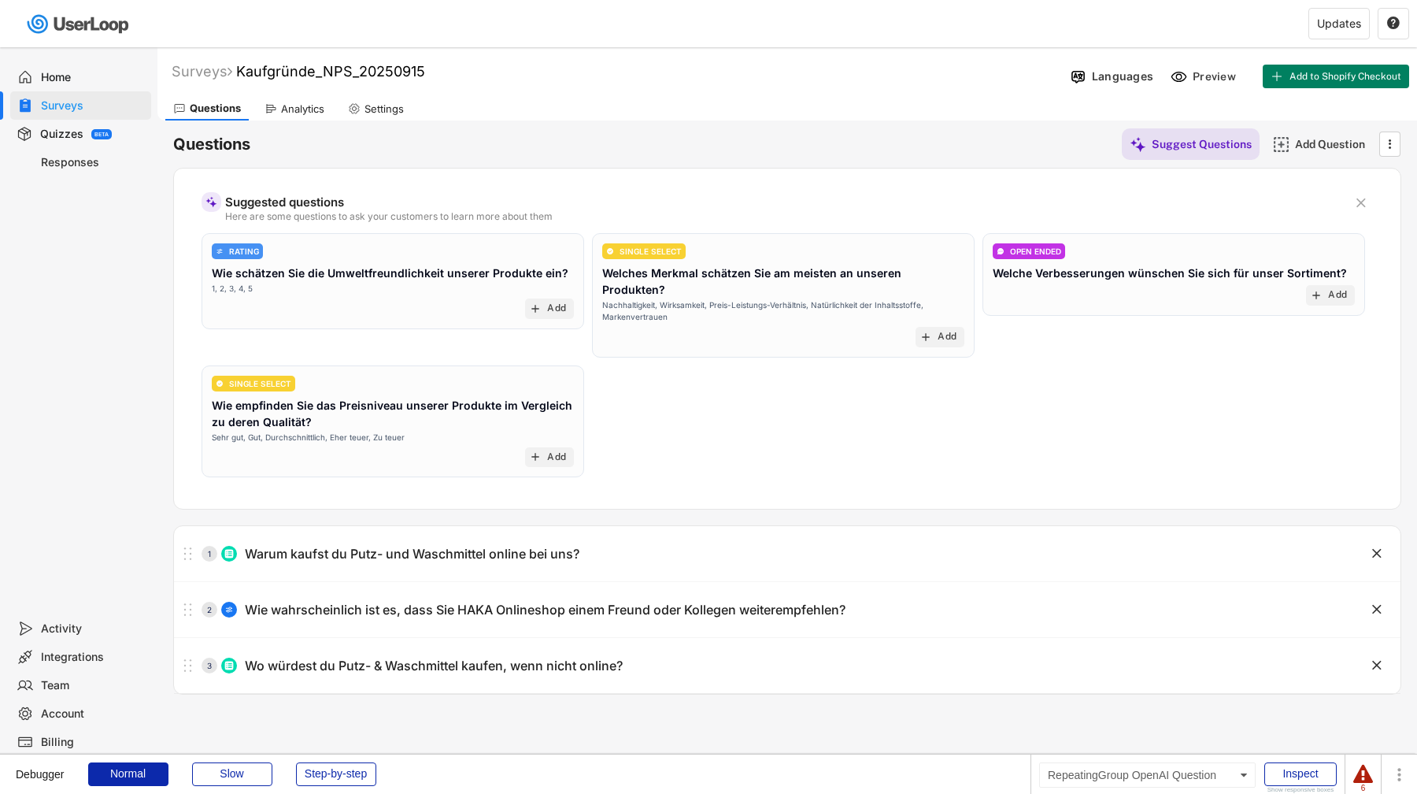
scroll to position [1, 0]
click at [71, 76] on div "Home" at bounding box center [93, 77] width 104 height 15
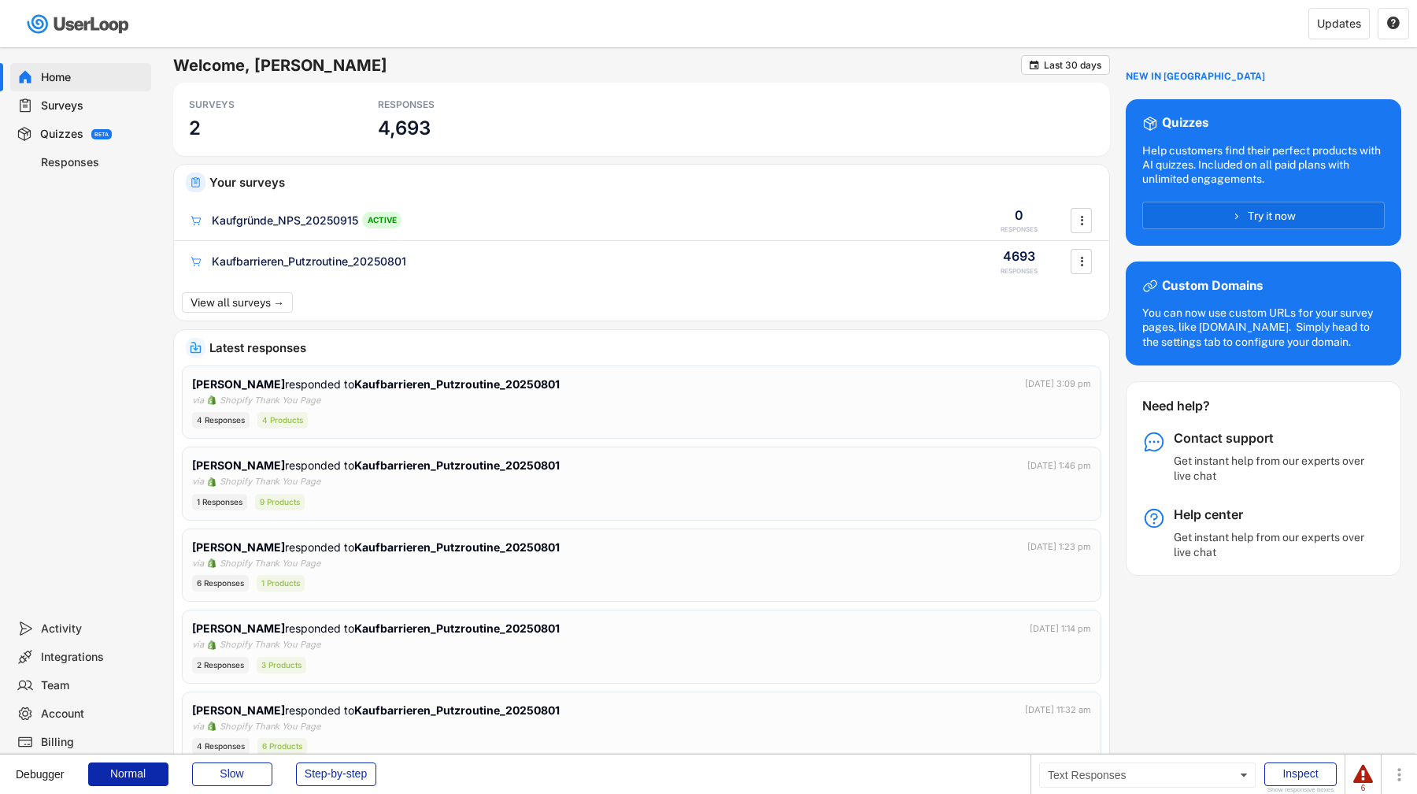
click at [97, 163] on div "Responses" at bounding box center [93, 162] width 104 height 15
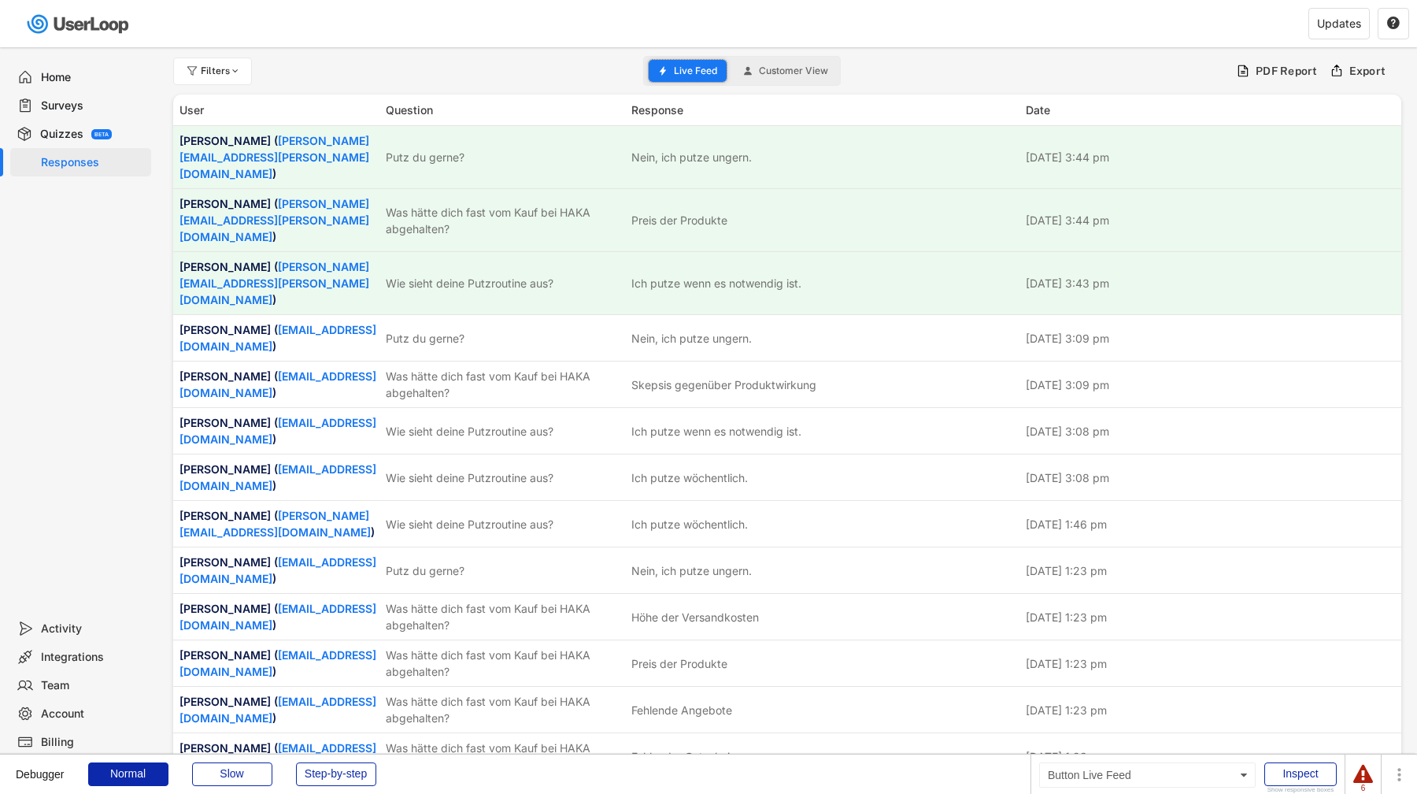
click at [698, 66] on span "Live Feed" at bounding box center [695, 70] width 43 height 9
click at [687, 68] on span "Live Feed" at bounding box center [695, 70] width 43 height 9
